Goal: Find specific page/section: Find specific page/section

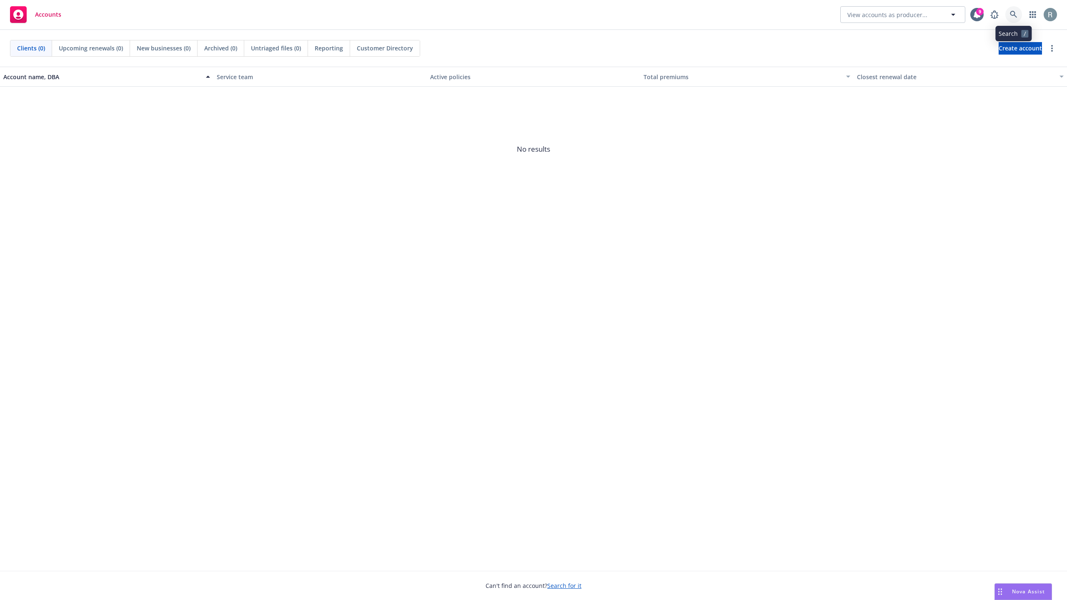
click at [1015, 16] on icon at bounding box center [1013, 14] width 7 height 7
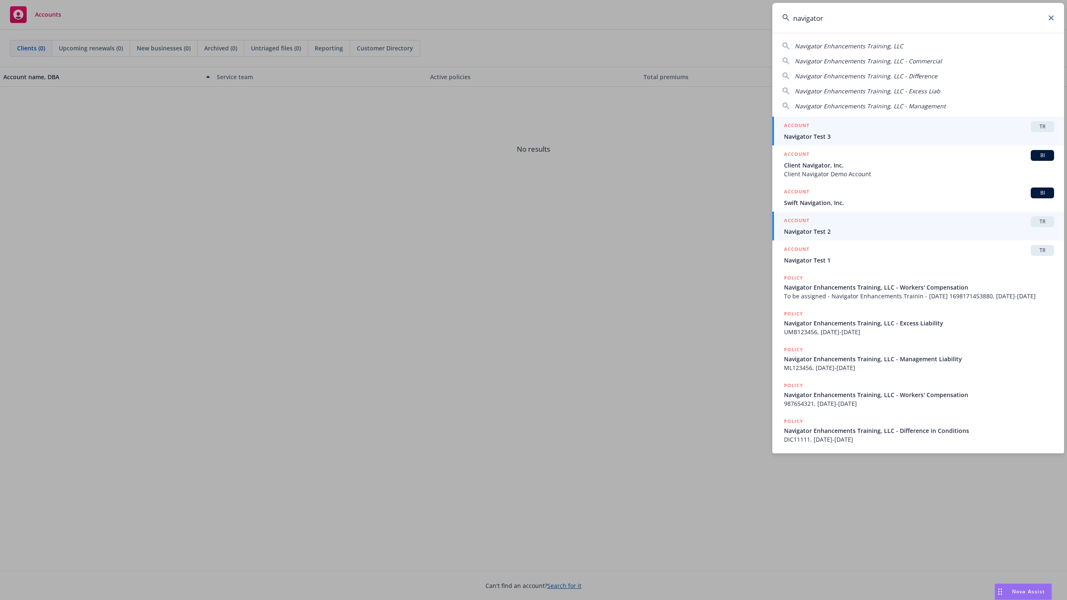
type input "navigator"
click at [831, 238] on link "ACCOUNT TR Navigator Test 2" at bounding box center [918, 226] width 292 height 29
